Goal: Find contact information: Find contact information

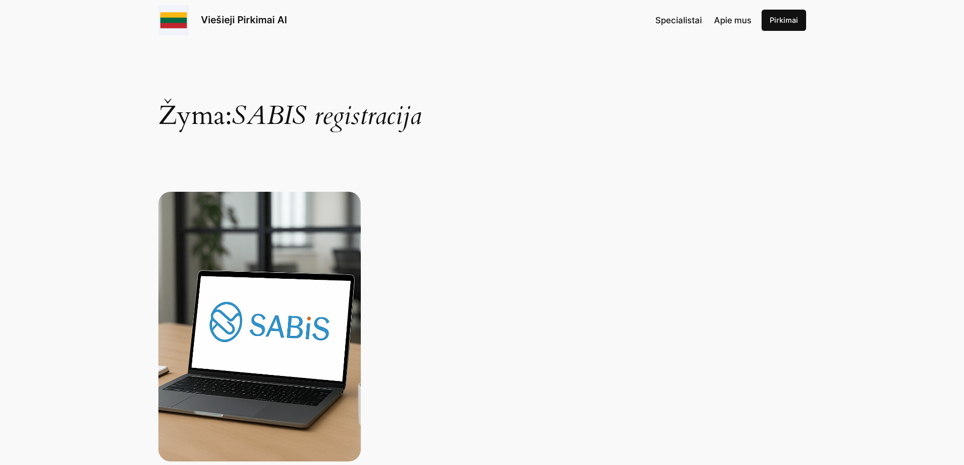
click at [172, 24] on img at bounding box center [173, 20] width 30 height 30
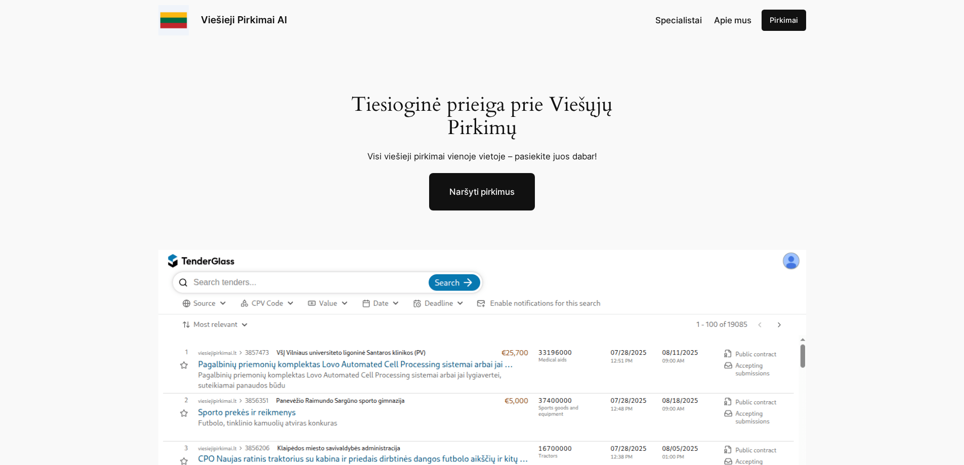
click at [254, 21] on link "Viešieji Pirkimai AI" at bounding box center [244, 20] width 86 height 12
